Goal: Task Accomplishment & Management: Use online tool/utility

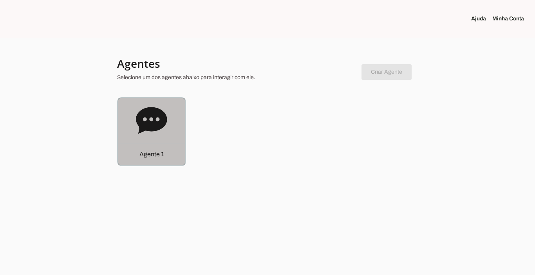
click at [146, 145] on div "Agente 1" at bounding box center [151, 154] width 67 height 22
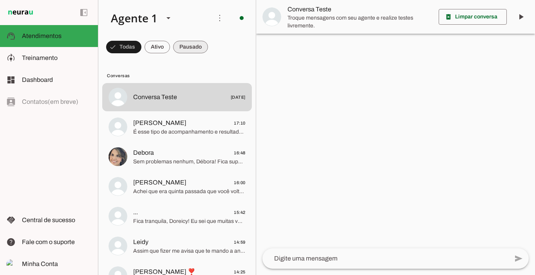
click at [188, 51] on span at bounding box center [190, 47] width 35 height 19
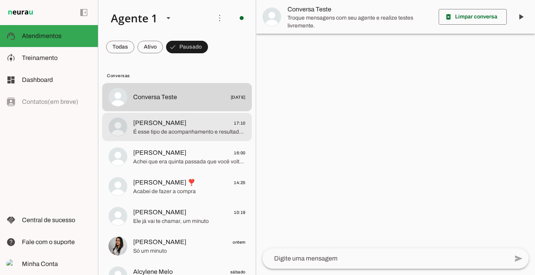
click at [175, 129] on span "É esse tipo de acompanhamento e resultados que você quer?" at bounding box center [189, 132] width 112 height 8
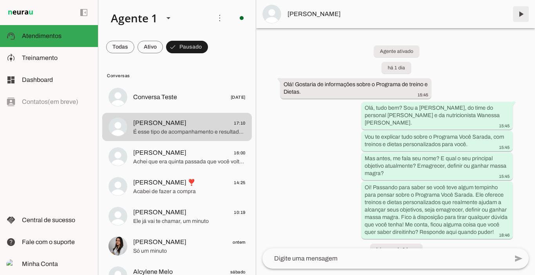
click at [524, 17] on span at bounding box center [520, 14] width 19 height 19
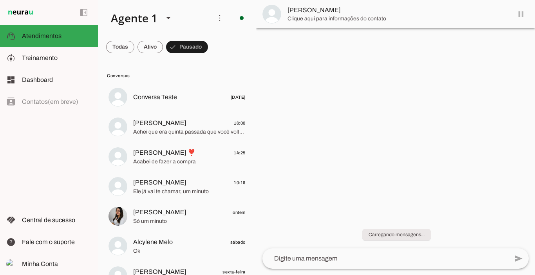
click at [529, 23] on md-item "[PERSON_NAME]" at bounding box center [395, 14] width 279 height 28
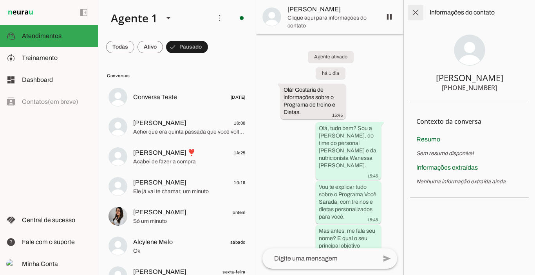
click at [415, 11] on span at bounding box center [415, 12] width 19 height 19
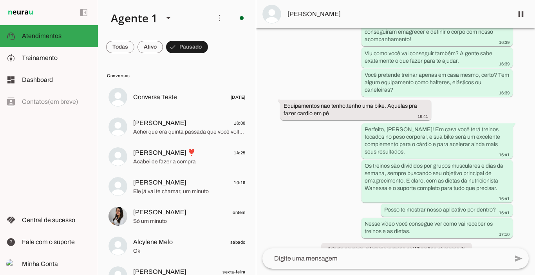
scroll to position [1017, 0]
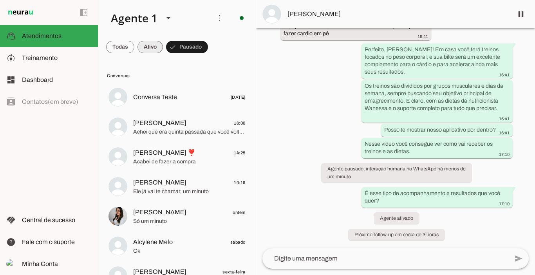
click at [149, 44] on span at bounding box center [149, 47] width 25 height 19
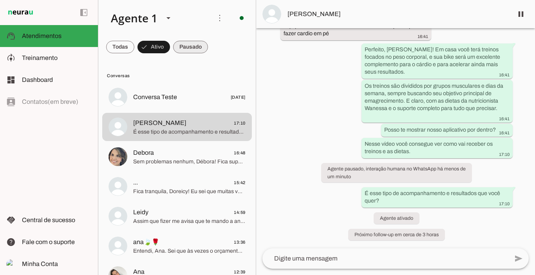
click at [195, 49] on span at bounding box center [190, 47] width 35 height 19
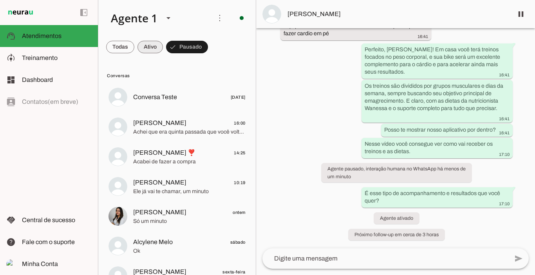
click at [152, 49] on span at bounding box center [149, 47] width 25 height 19
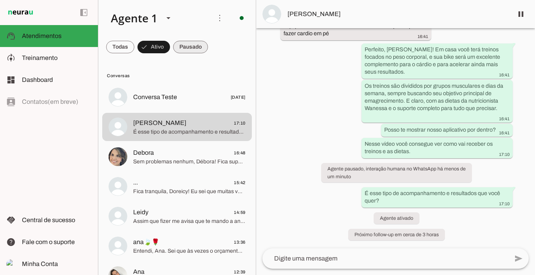
click at [202, 46] on span at bounding box center [190, 47] width 35 height 19
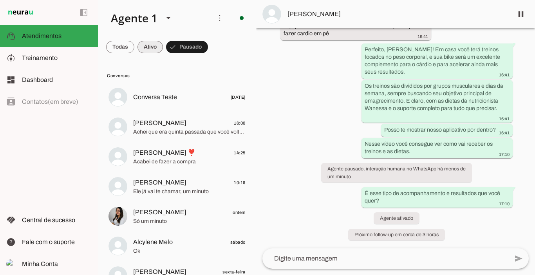
click at [152, 45] on span at bounding box center [149, 47] width 25 height 19
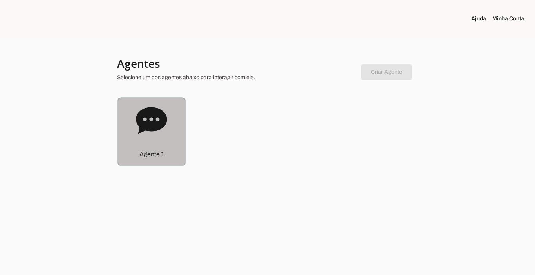
click at [151, 154] on p "Agente 1" at bounding box center [151, 154] width 25 height 9
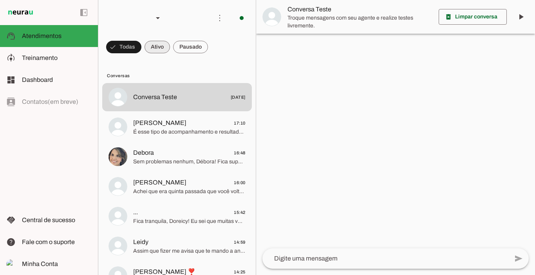
click at [157, 47] on span at bounding box center [156, 47] width 25 height 19
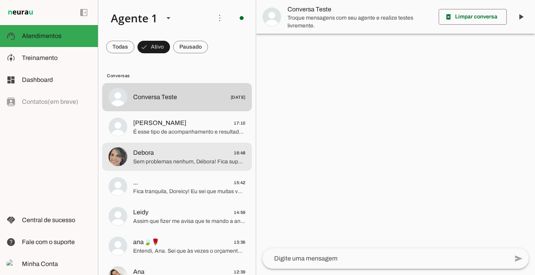
click at [150, 154] on span "Debora" at bounding box center [143, 152] width 21 height 9
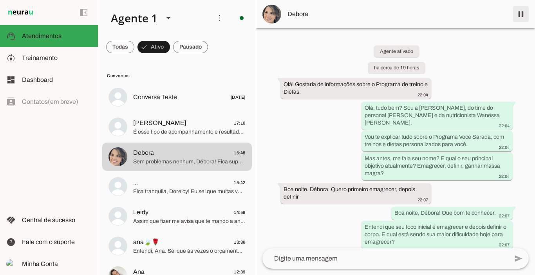
click at [519, 11] on span at bounding box center [520, 14] width 19 height 19
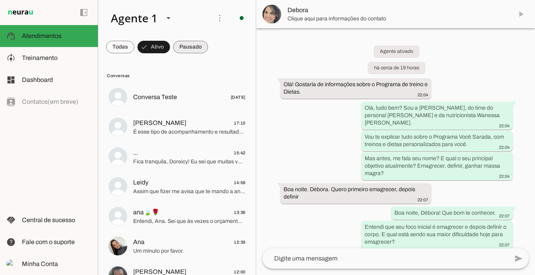
click at [188, 47] on span at bounding box center [190, 47] width 35 height 19
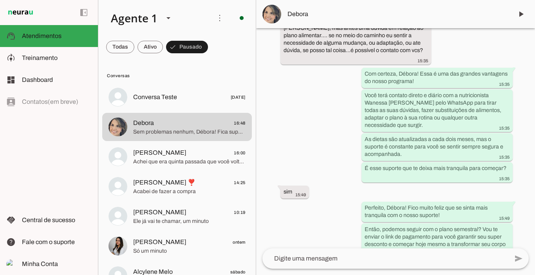
scroll to position [2512, 0]
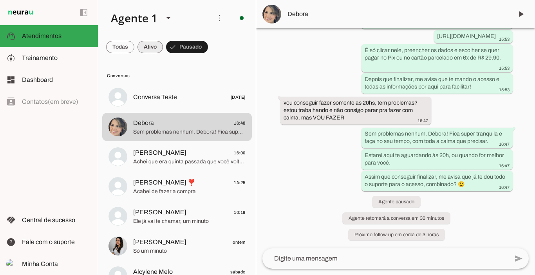
click at [154, 42] on span at bounding box center [149, 47] width 25 height 19
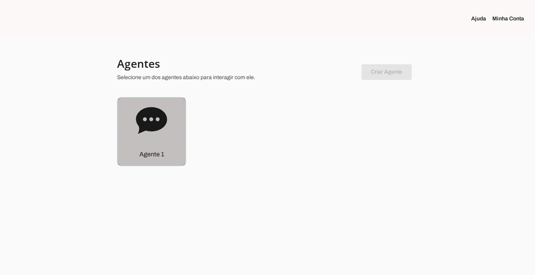
click at [161, 157] on p "Agente 1" at bounding box center [151, 154] width 25 height 9
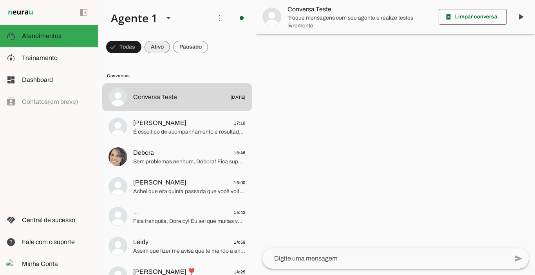
click at [153, 43] on span at bounding box center [156, 47] width 25 height 19
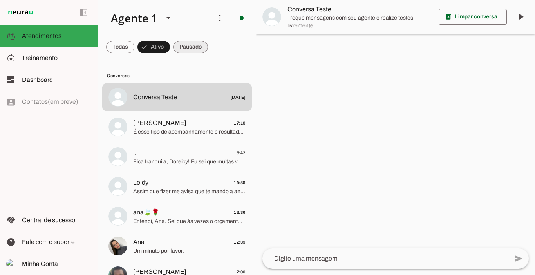
click at [197, 50] on span at bounding box center [190, 47] width 35 height 19
